Goal: Transaction & Acquisition: Purchase product/service

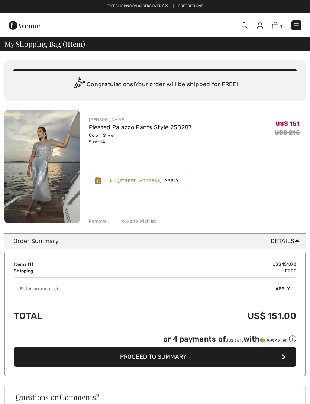
click at [262, 23] on img at bounding box center [260, 25] width 6 height 7
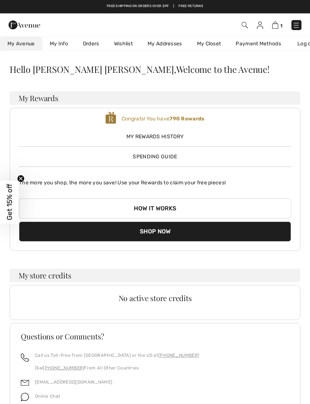
click at [242, 24] on img at bounding box center [245, 25] width 6 height 6
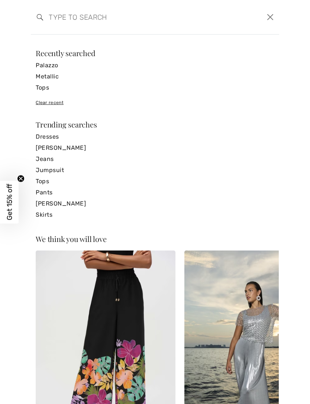
click at [53, 9] on input "search" at bounding box center [128, 17] width 171 height 22
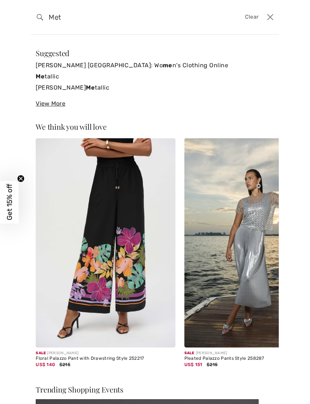
type input "Meta"
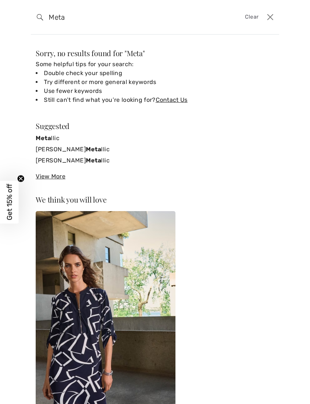
click at [96, 151] on strong "Meta" at bounding box center [93, 149] width 15 height 7
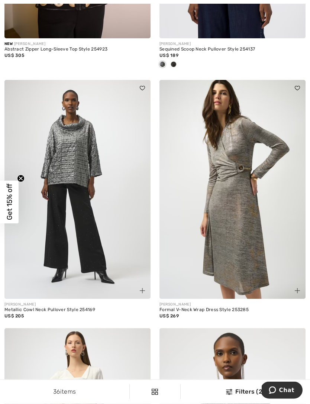
scroll to position [780, 0]
click at [74, 157] on img at bounding box center [77, 189] width 146 height 219
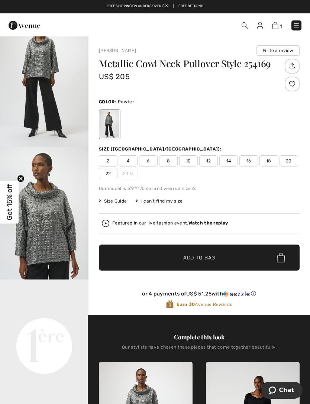
scroll to position [49, 0]
